Goal: Contribute content: Add original content to the website for others to see

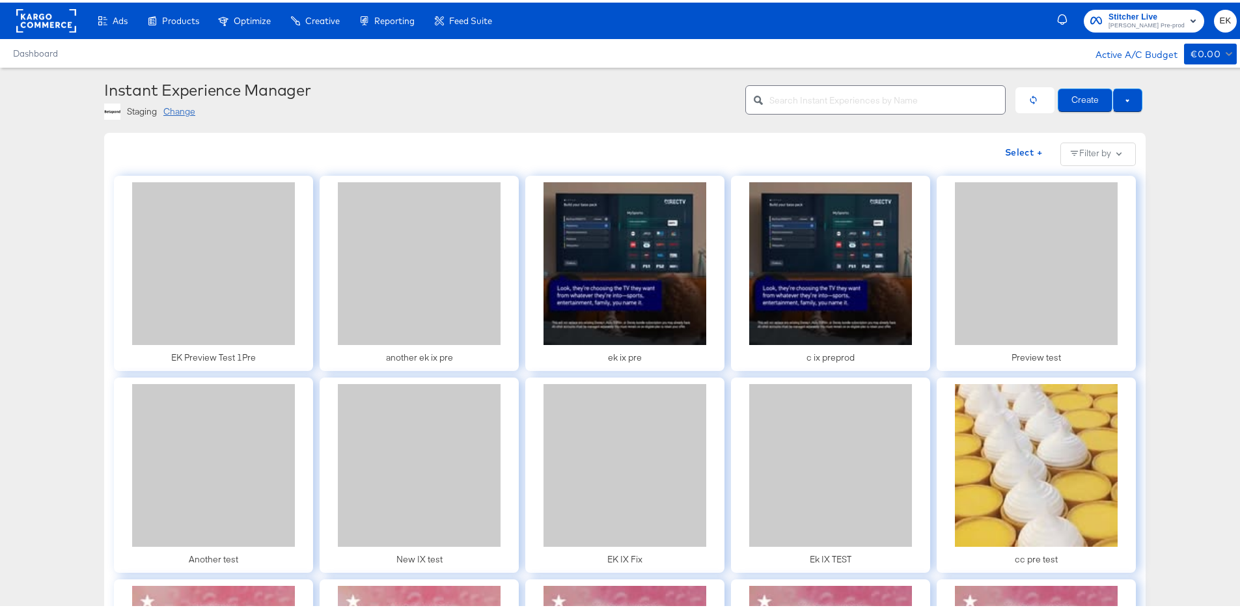
click at [545, 85] on div "Instant Experience Manager" at bounding box center [419, 87] width 631 height 18
click at [1072, 95] on button "Create" at bounding box center [1084, 97] width 55 height 23
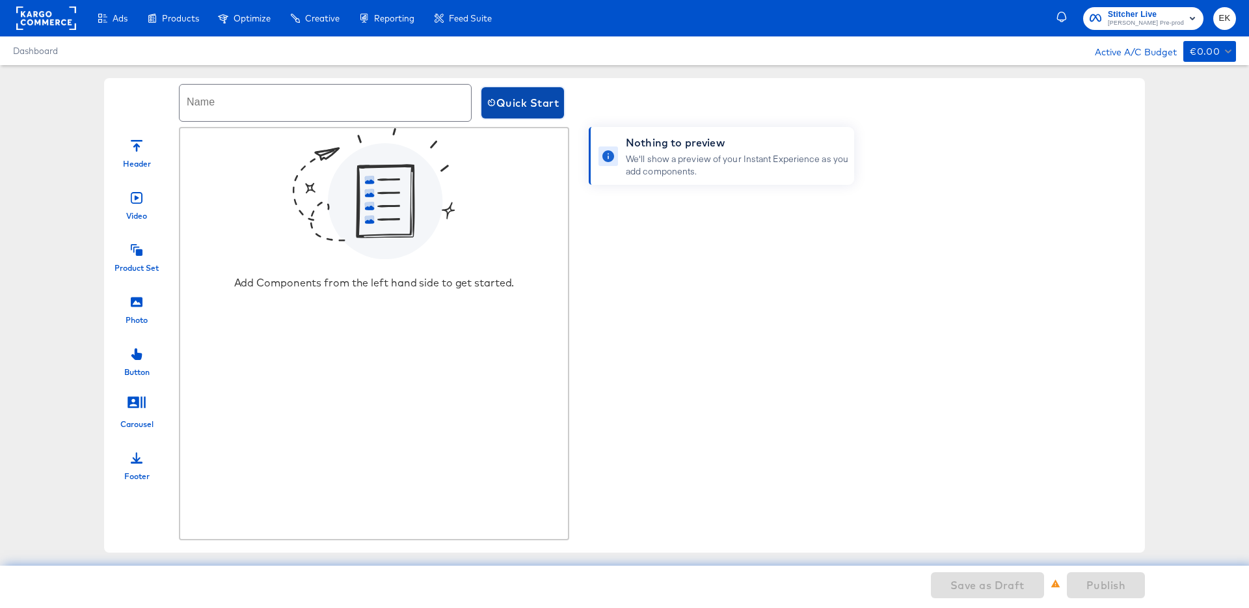
click at [557, 99] on span "Quick Start" at bounding box center [523, 103] width 72 height 18
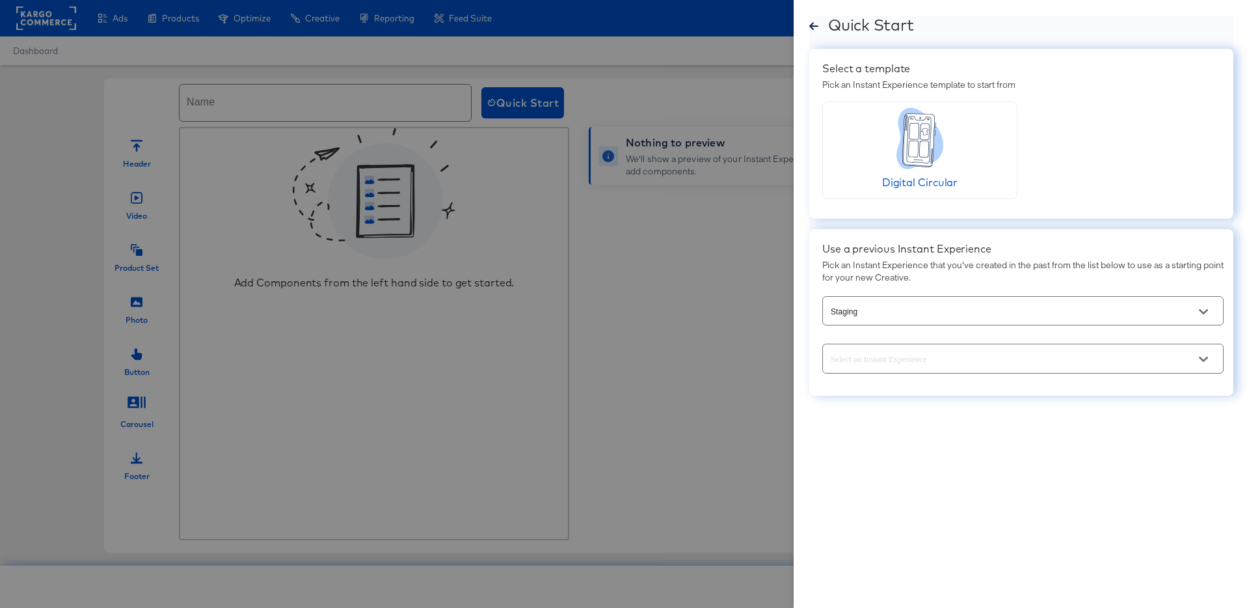
click at [1197, 361] on button "Open" at bounding box center [1204, 359] width 20 height 20
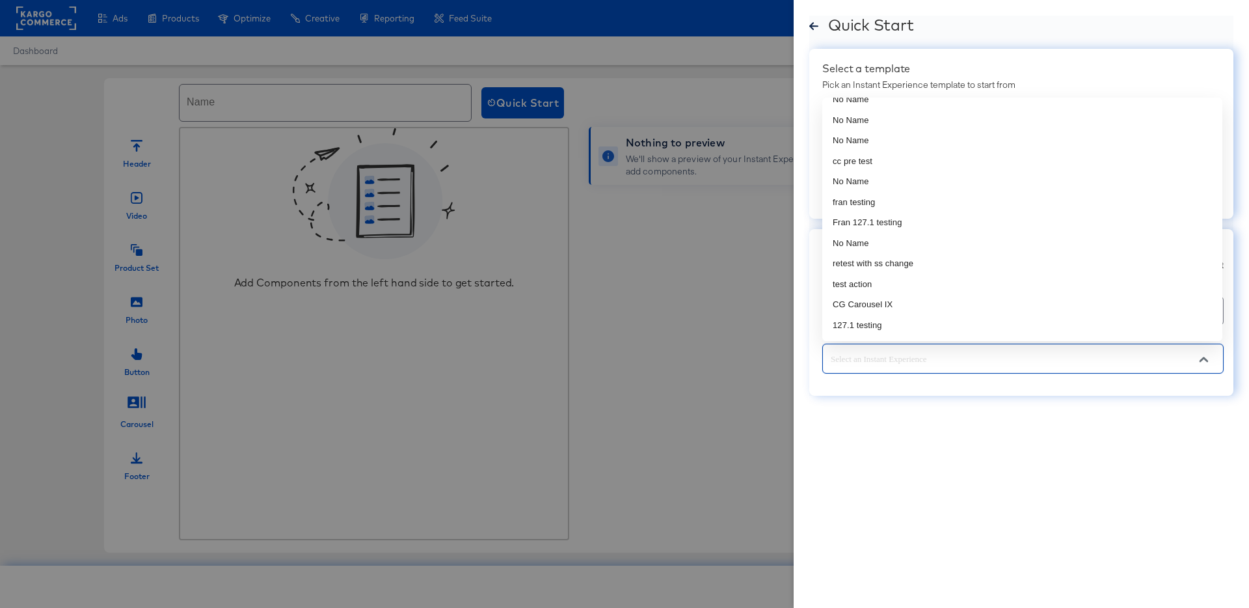
scroll to position [307, 0]
click at [913, 219] on li "Fran 127.1 testing" at bounding box center [1023, 216] width 400 height 21
type input "Fran 127.1 testing"
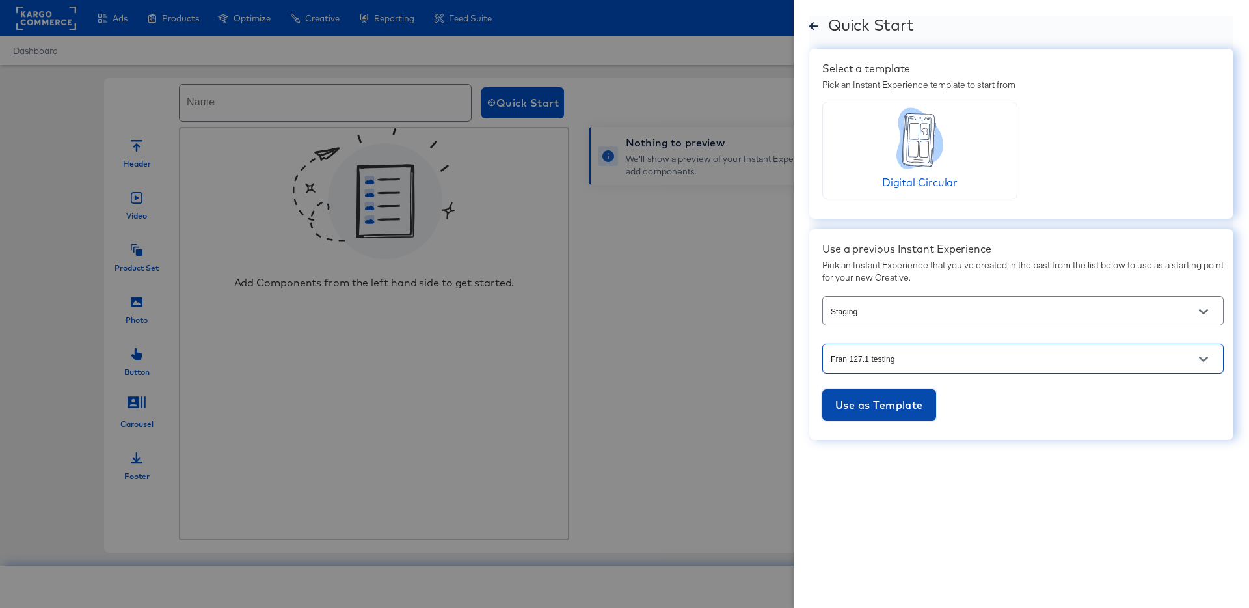
click at [868, 407] on span "Use as Template" at bounding box center [880, 405] width 88 height 18
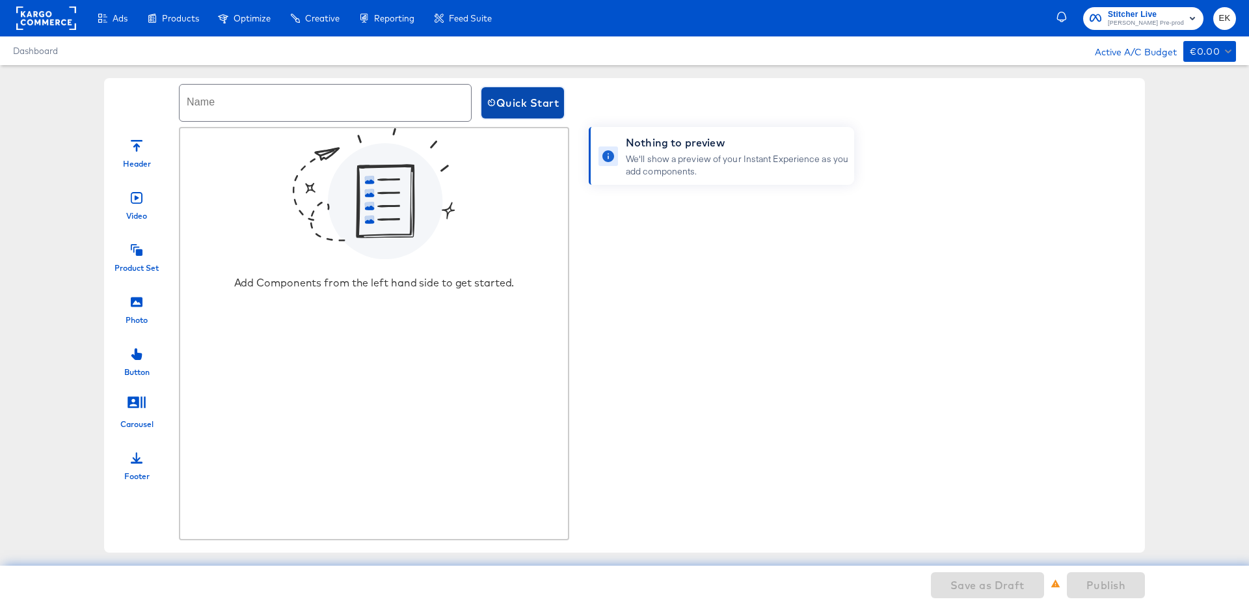
click at [534, 95] on span "Quick Start" at bounding box center [523, 103] width 72 height 18
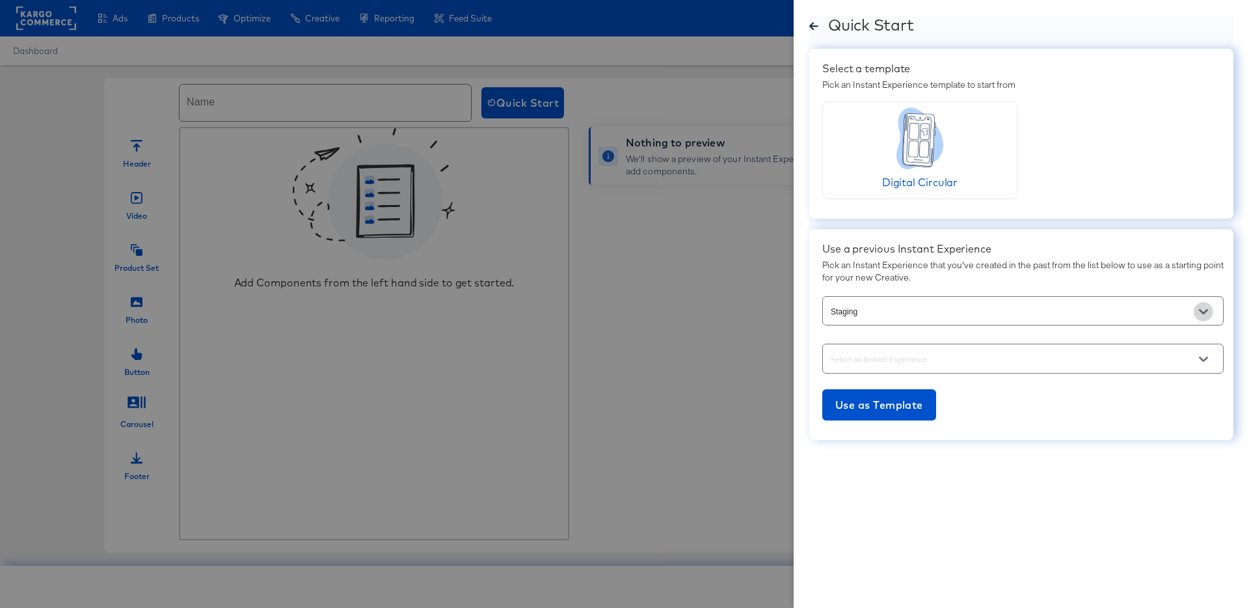
click at [1194, 311] on button "Open" at bounding box center [1204, 312] width 20 height 20
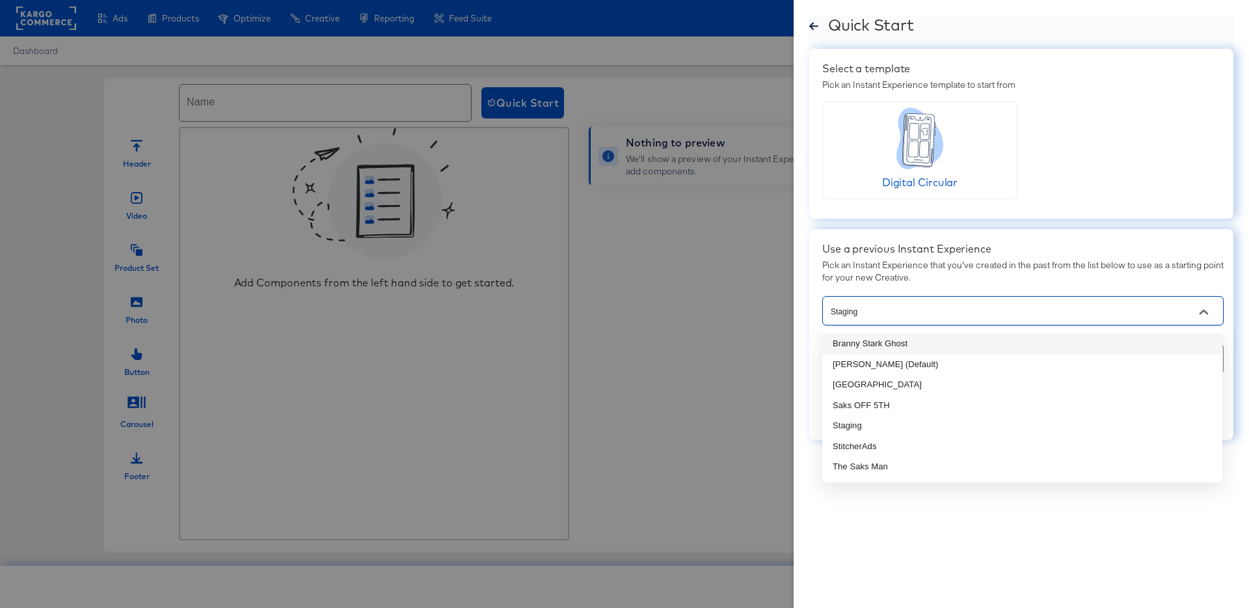
click at [880, 347] on li "Branny Stark Ghost" at bounding box center [1023, 343] width 400 height 21
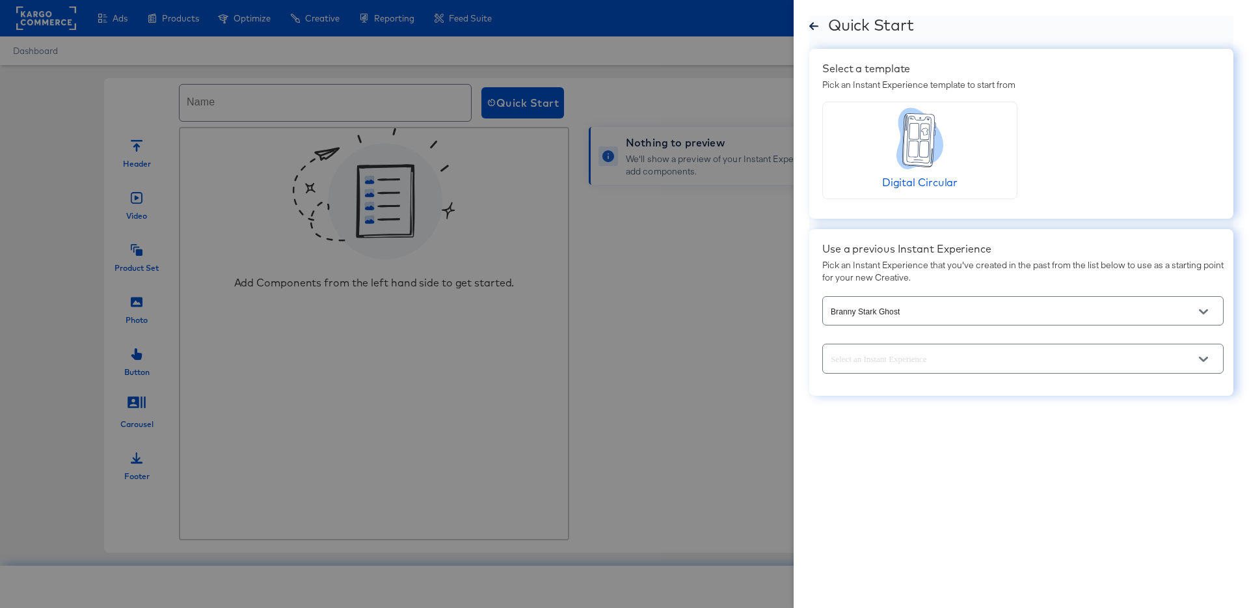
click at [998, 368] on div at bounding box center [1024, 358] width 402 height 29
click at [1198, 362] on button "Open" at bounding box center [1204, 359] width 20 height 20
click at [872, 387] on li "IX TEst" at bounding box center [1023, 391] width 400 height 21
type input "IX TEst"
click at [858, 402] on span "Use as Template" at bounding box center [880, 405] width 88 height 18
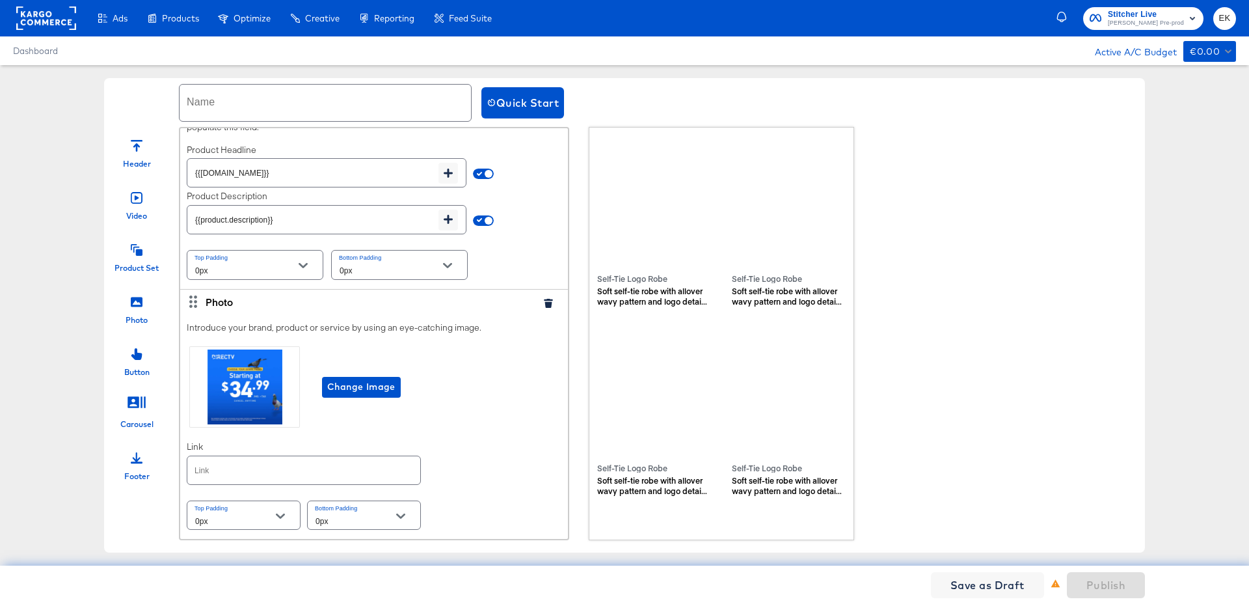
scroll to position [0, 0]
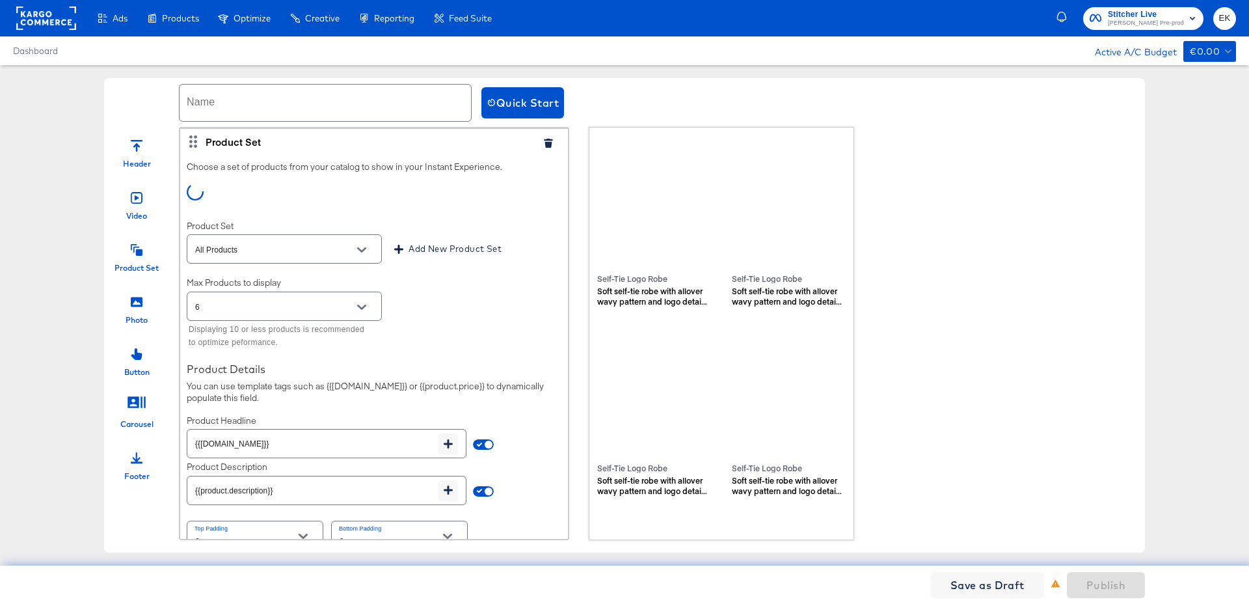
click at [252, 92] on input "text" at bounding box center [326, 103] width 292 height 36
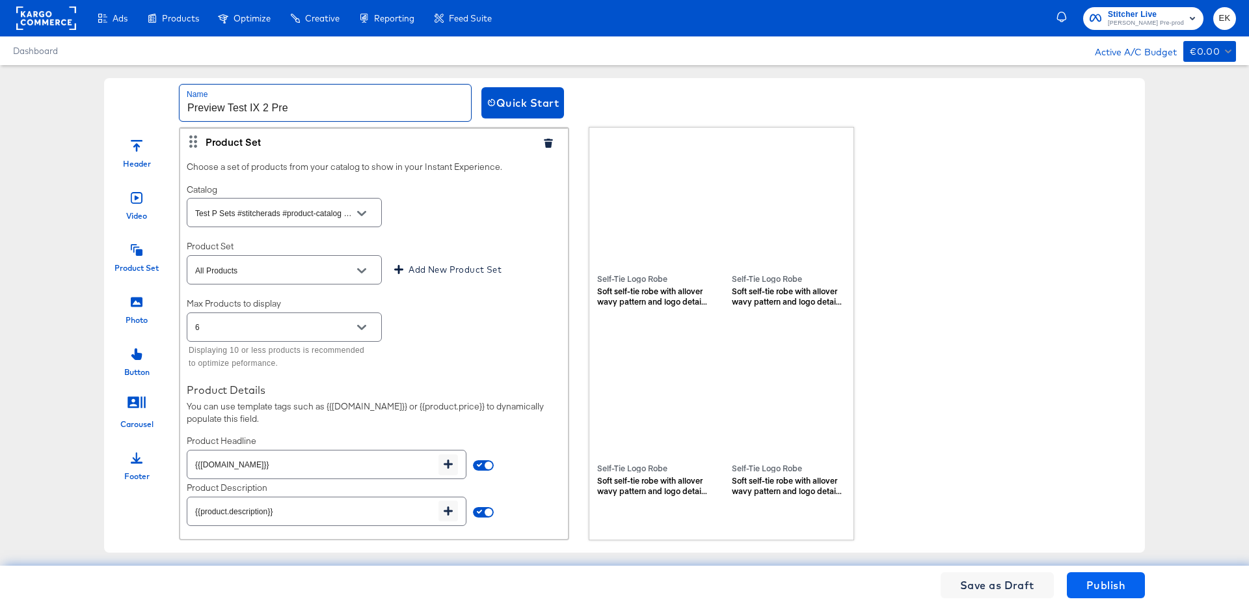
type input "Preview Test IX 2 Pre"
click at [1132, 580] on button "Publish" at bounding box center [1106, 585] width 78 height 26
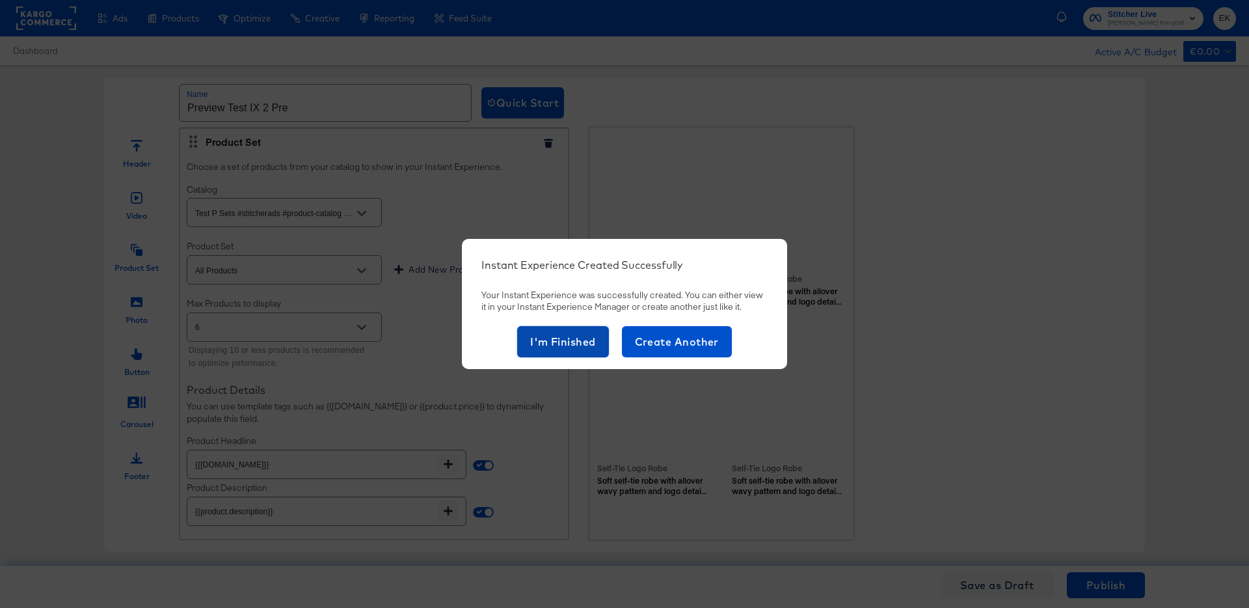
click at [569, 338] on span "I'm Finished" at bounding box center [563, 342] width 66 height 18
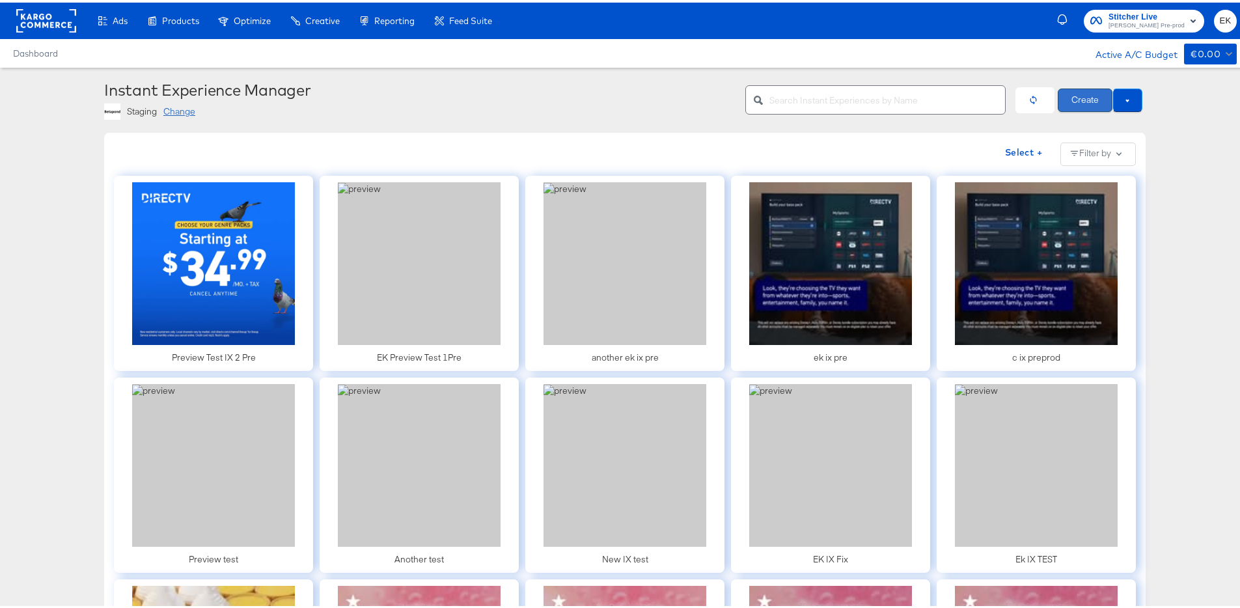
click at [1061, 93] on button "Create" at bounding box center [1084, 97] width 55 height 23
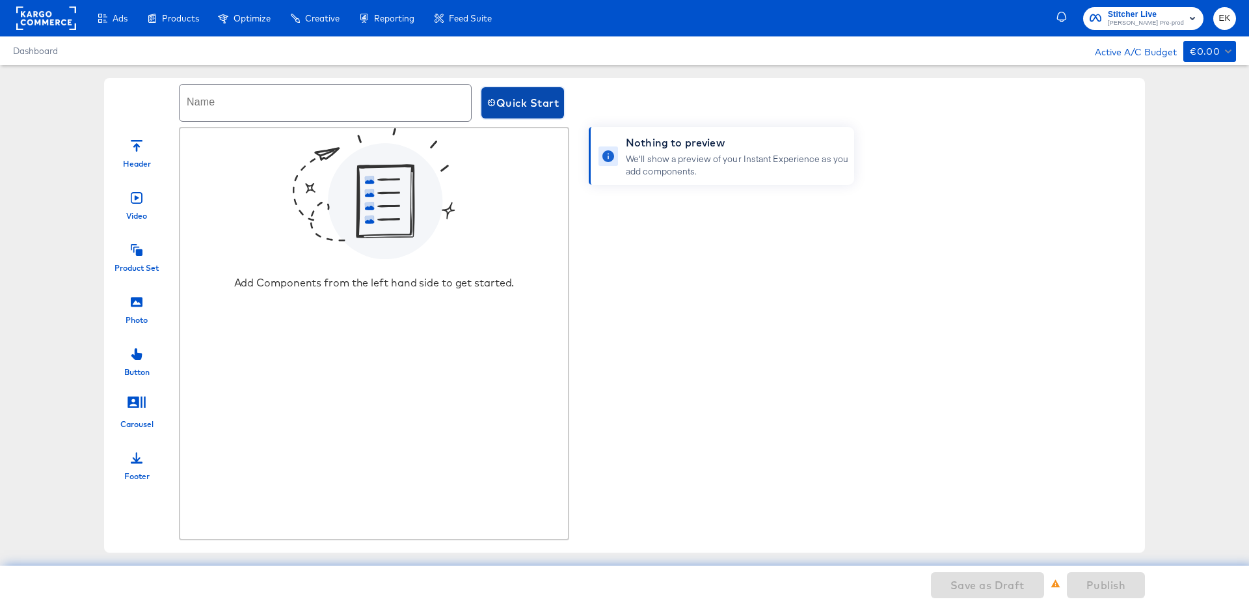
click at [537, 99] on span "Quick Start" at bounding box center [523, 103] width 72 height 18
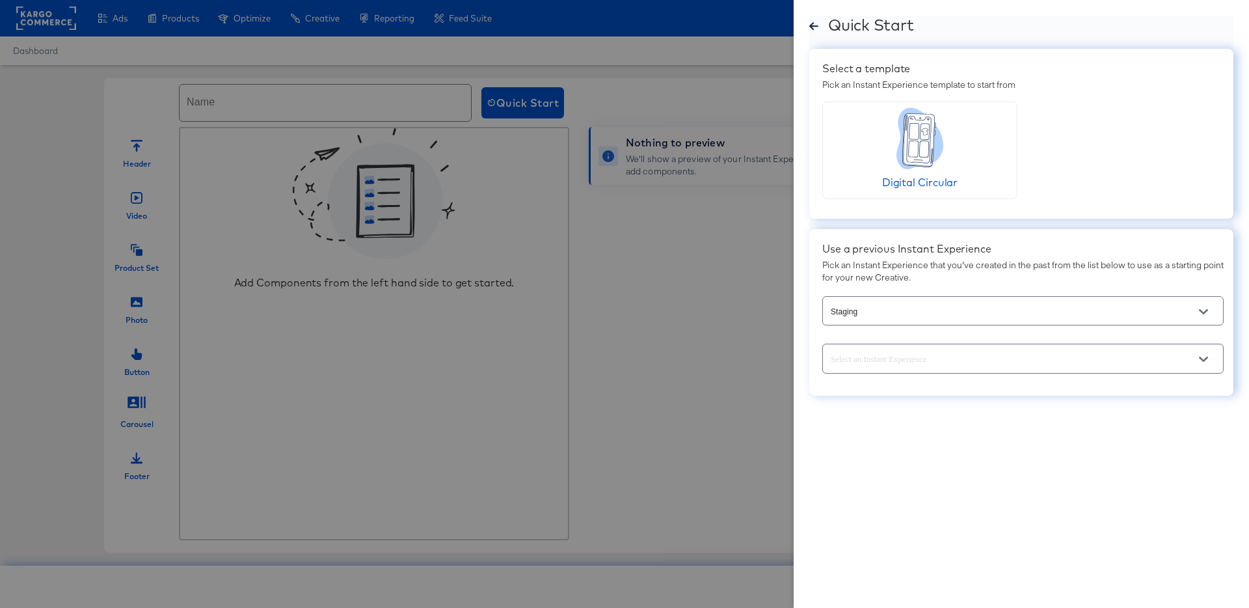
click at [1205, 310] on icon "Open" at bounding box center [1203, 311] width 9 height 9
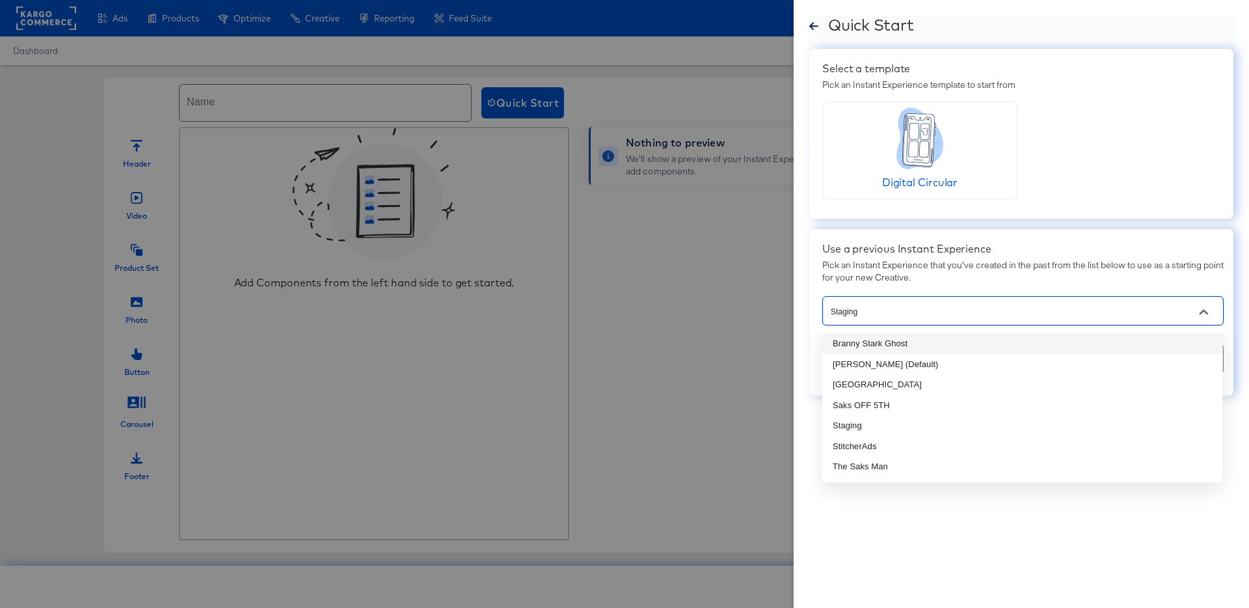
click at [895, 346] on li "Branny Stark Ghost" at bounding box center [1023, 343] width 400 height 21
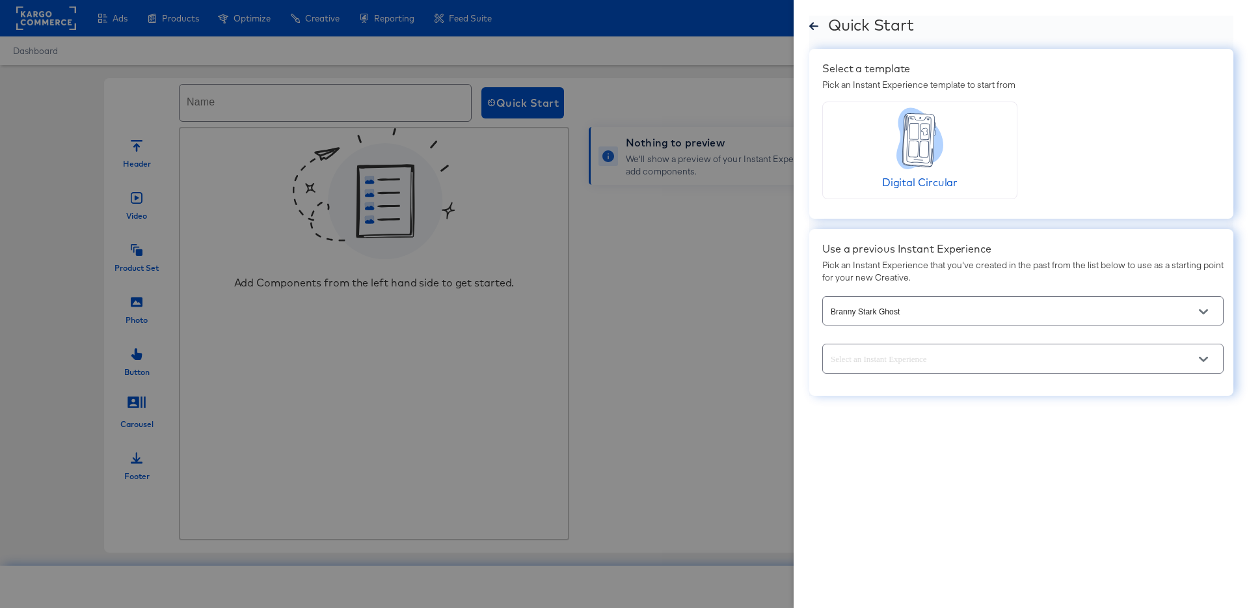
click at [1201, 362] on icon "Open" at bounding box center [1203, 359] width 9 height 9
click at [873, 395] on li "IX TEst" at bounding box center [1023, 391] width 400 height 21
type input "IX TEst"
click at [867, 402] on span "Use as Template" at bounding box center [880, 405] width 88 height 18
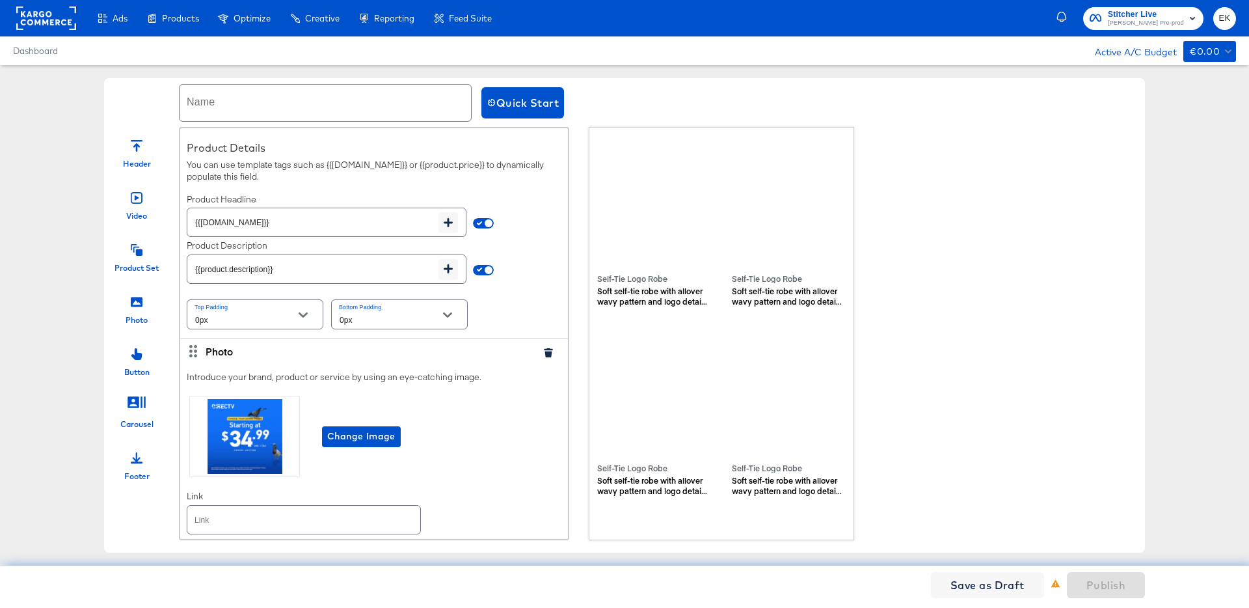
scroll to position [271, 0]
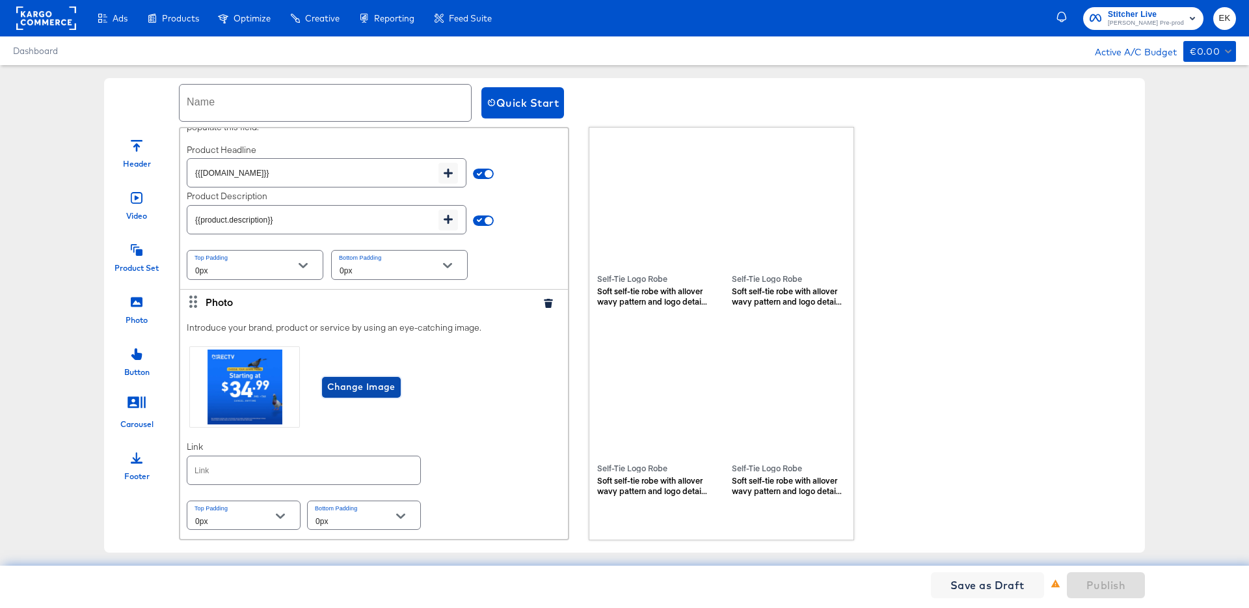
click at [364, 387] on span "Change Image" at bounding box center [361, 387] width 68 height 16
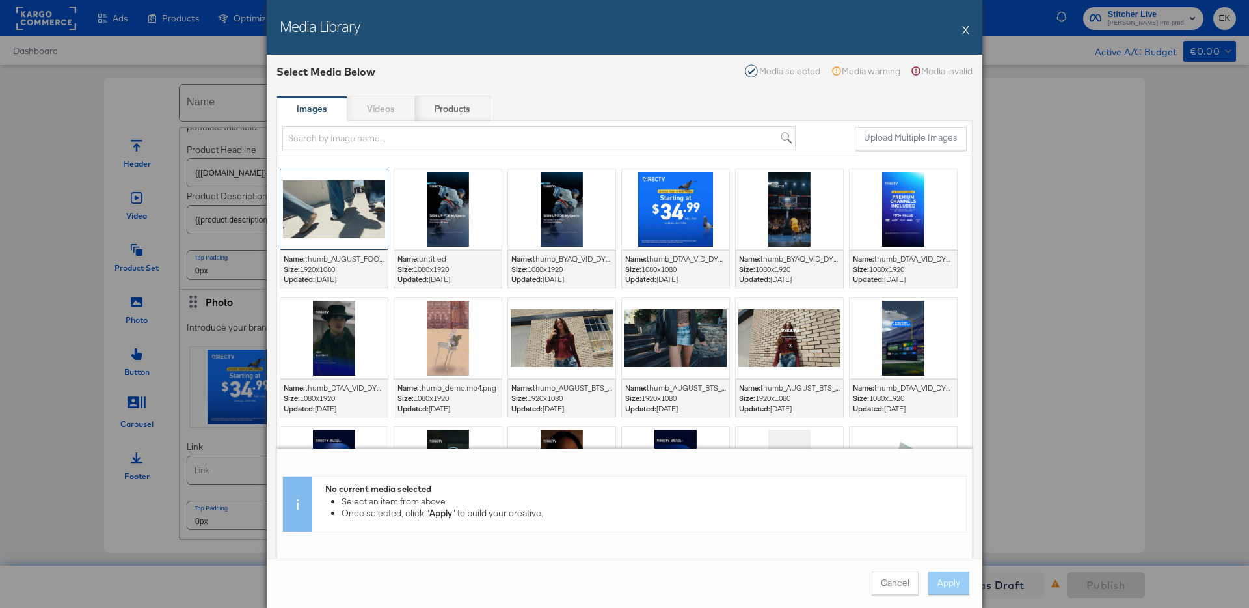
click at [336, 222] on div at bounding box center [333, 209] width 107 height 80
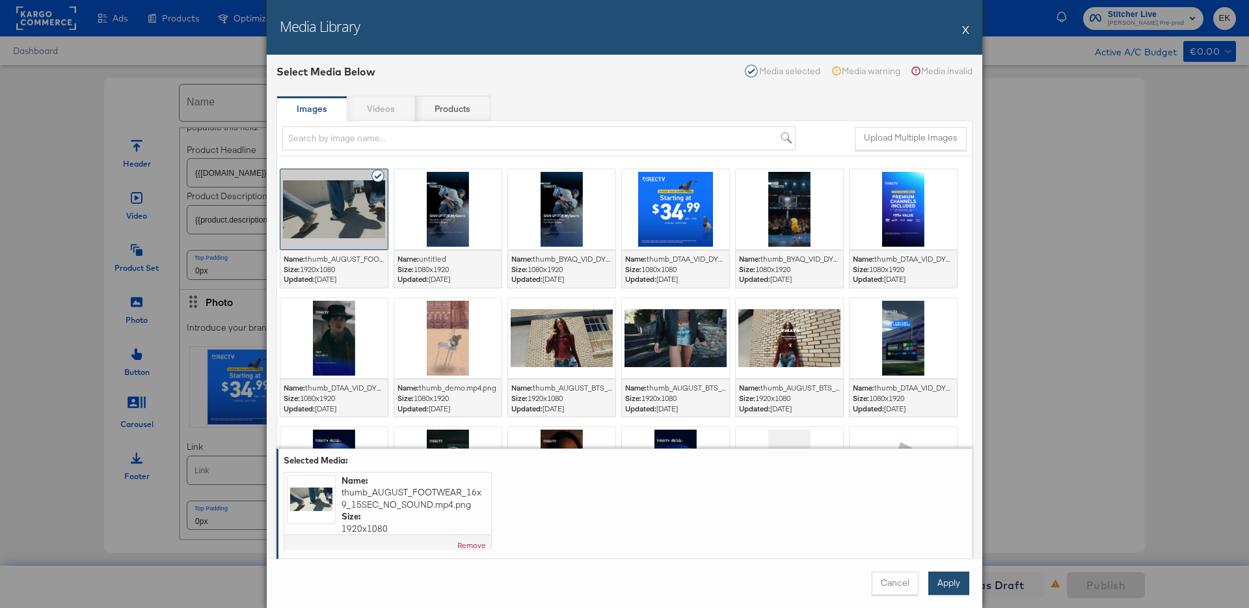
click at [939, 577] on button "Apply" at bounding box center [949, 582] width 41 height 23
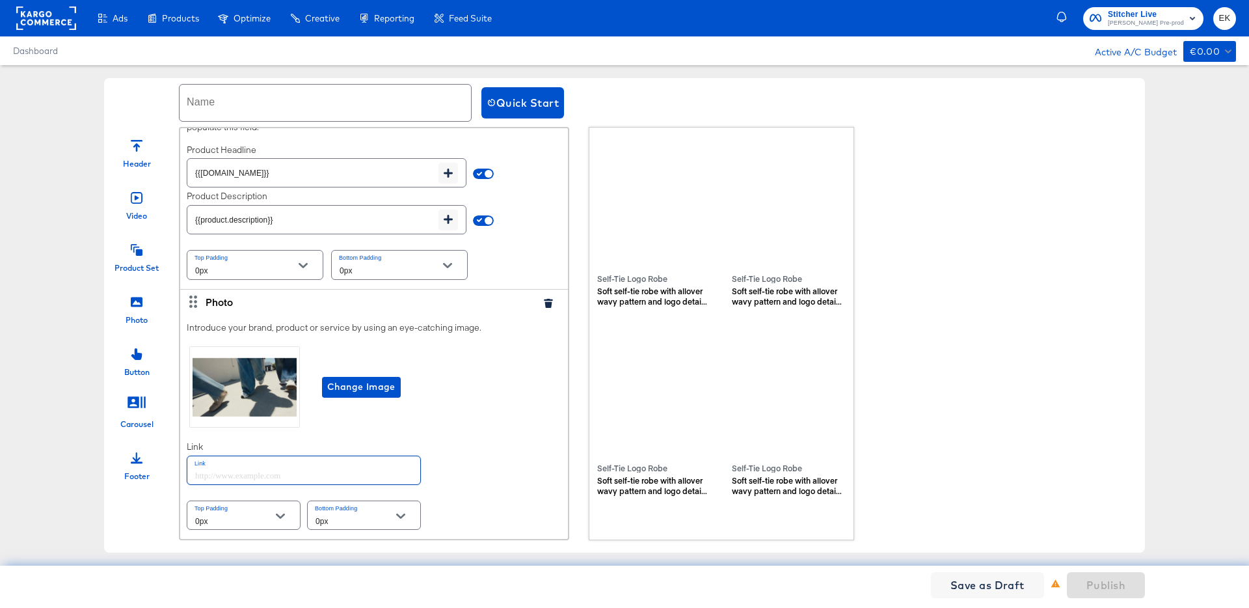
click at [284, 478] on input "text" at bounding box center [303, 470] width 233 height 28
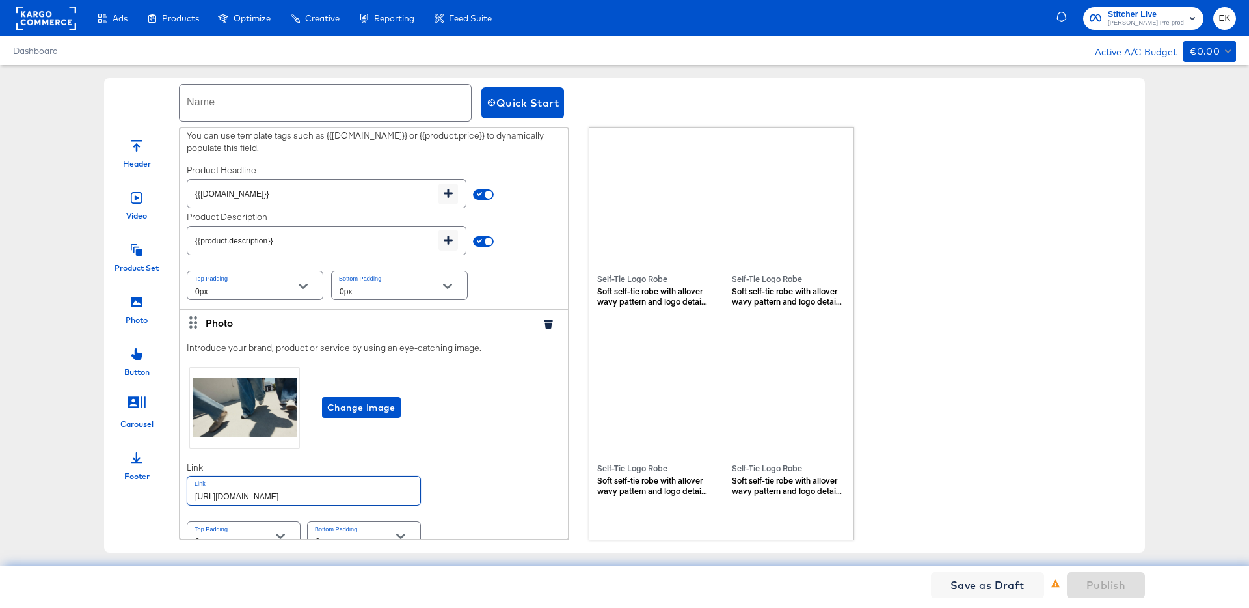
type input "http://www.kargo.com"
click at [474, 428] on div "Change Image" at bounding box center [374, 407] width 375 height 87
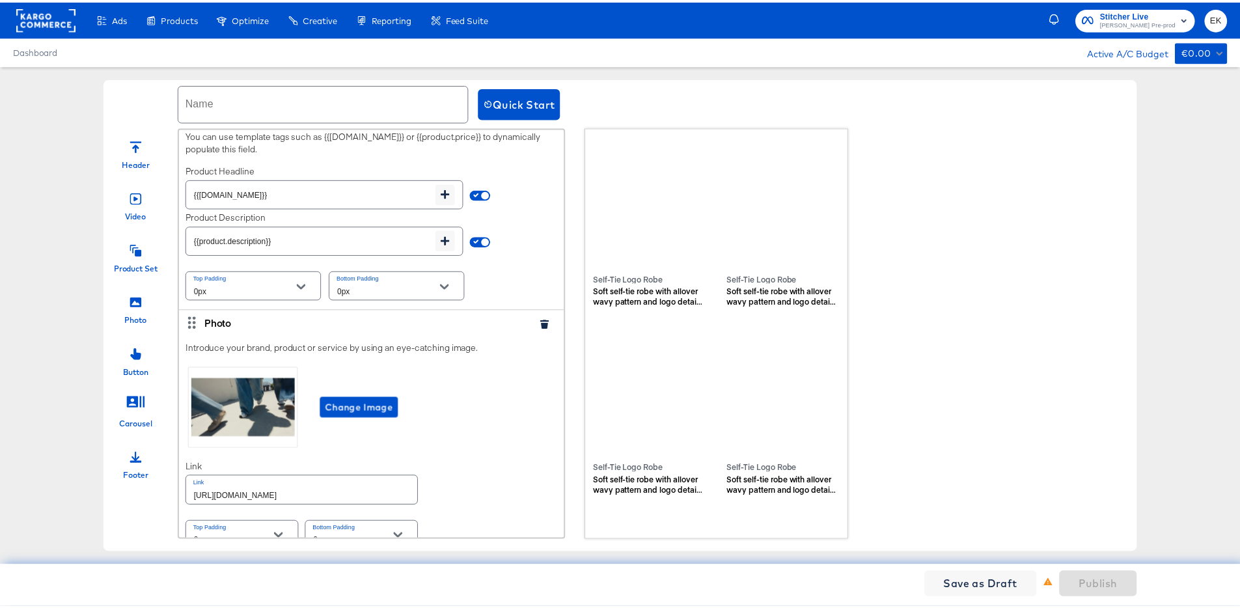
scroll to position [0, 0]
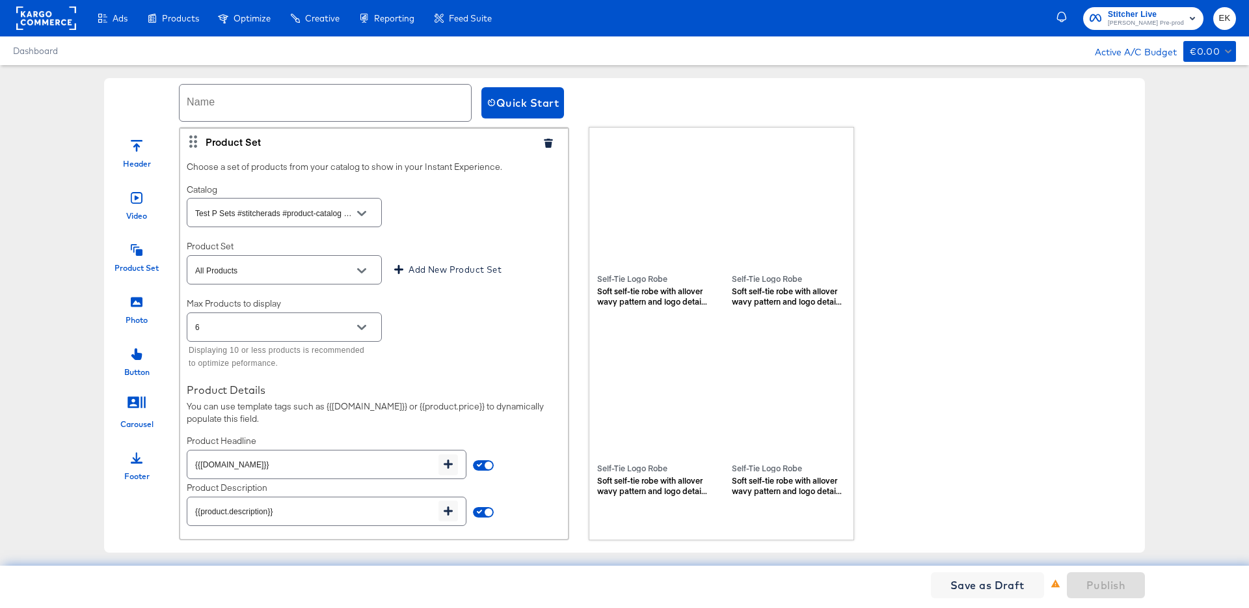
click at [251, 116] on input "text" at bounding box center [326, 103] width 292 height 36
type input "Another Ix Test"
click at [1100, 586] on span "Publish" at bounding box center [1106, 585] width 39 height 18
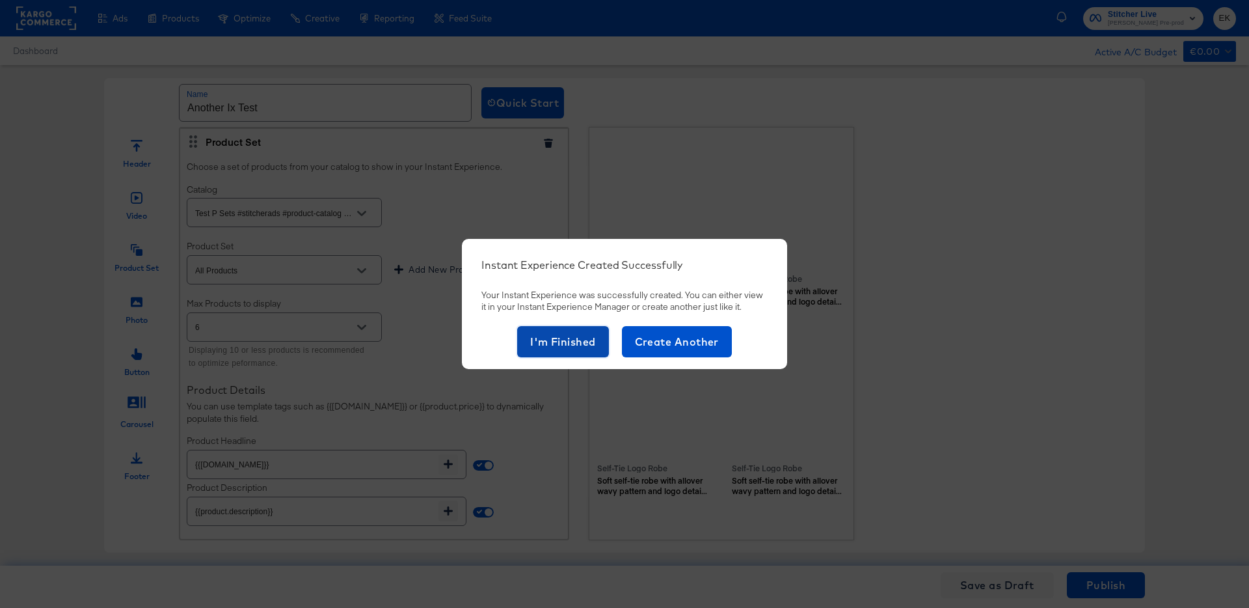
click at [565, 338] on span "I'm Finished" at bounding box center [563, 342] width 66 height 18
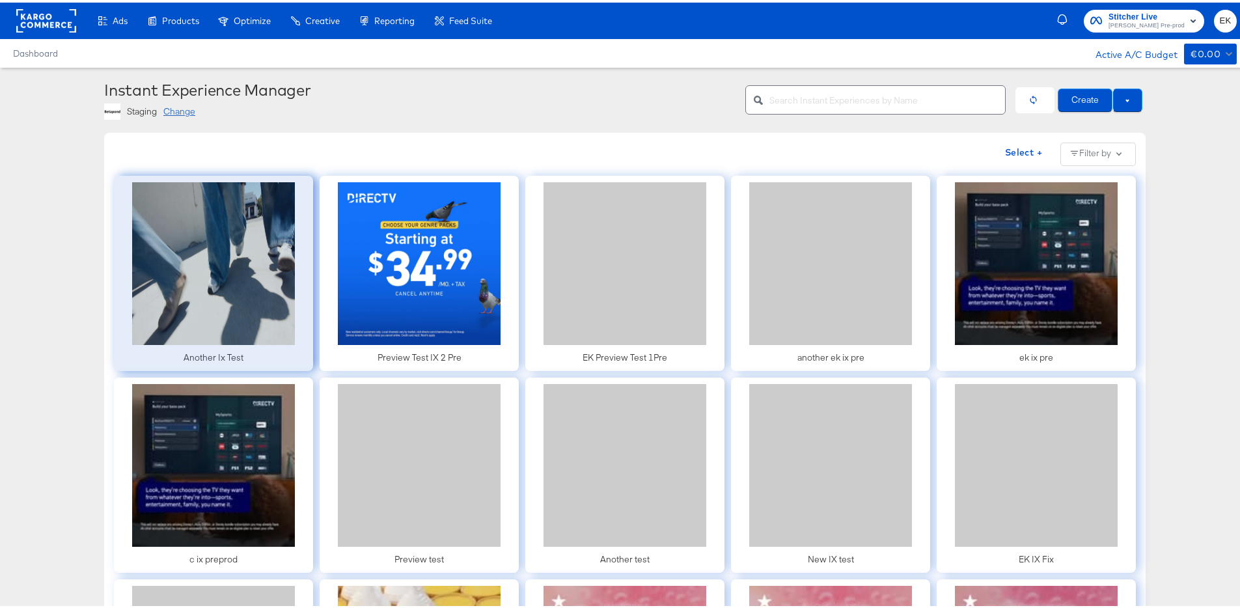
drag, startPoint x: 254, startPoint y: 357, endPoint x: 151, endPoint y: 357, distance: 102.8
click at [151, 357] on div at bounding box center [213, 270] width 199 height 195
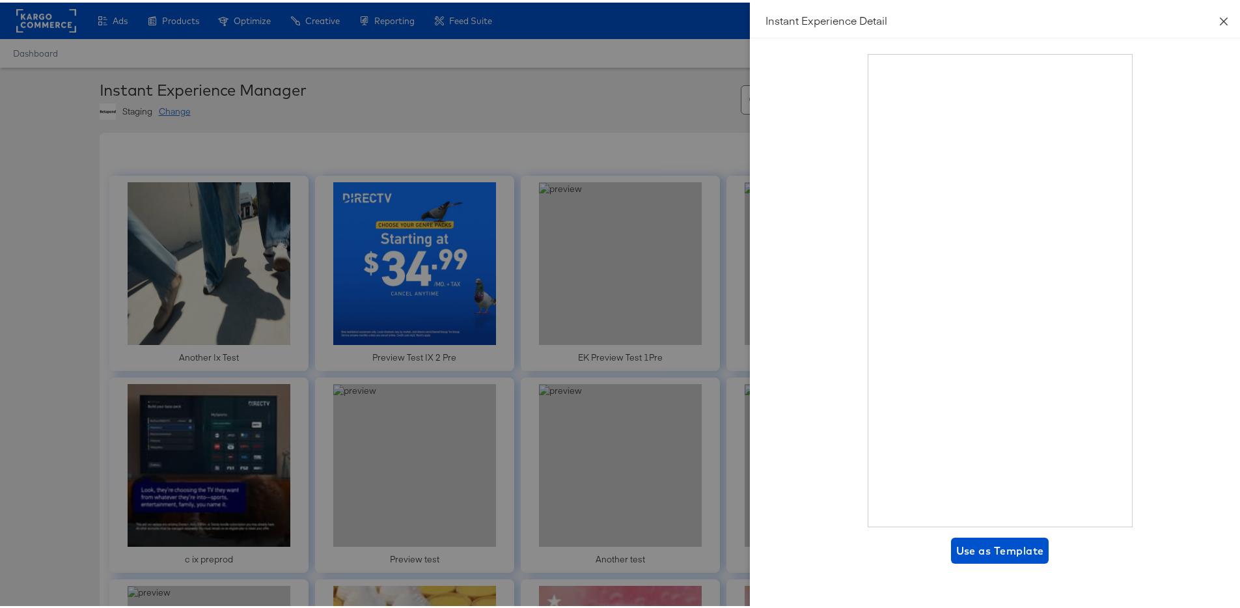
click at [1218, 18] on icon "close" at bounding box center [1223, 19] width 10 height 10
